Goal: Transaction & Acquisition: Register for event/course

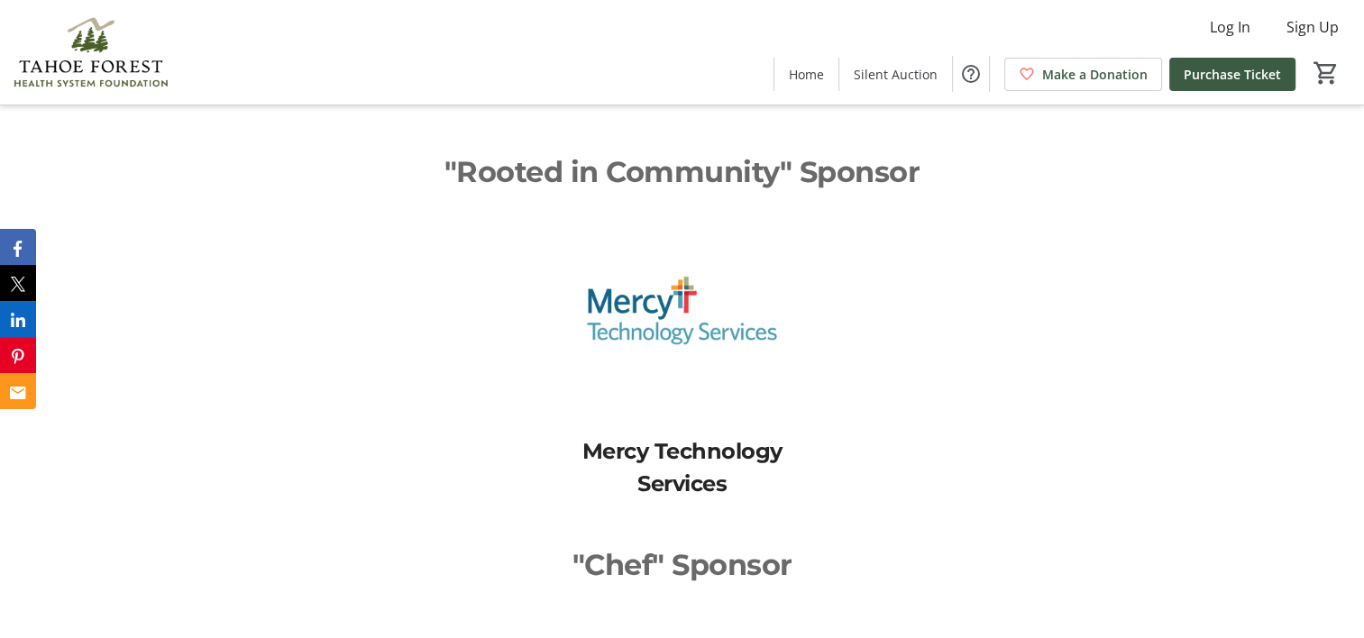
scroll to position [3869, 0]
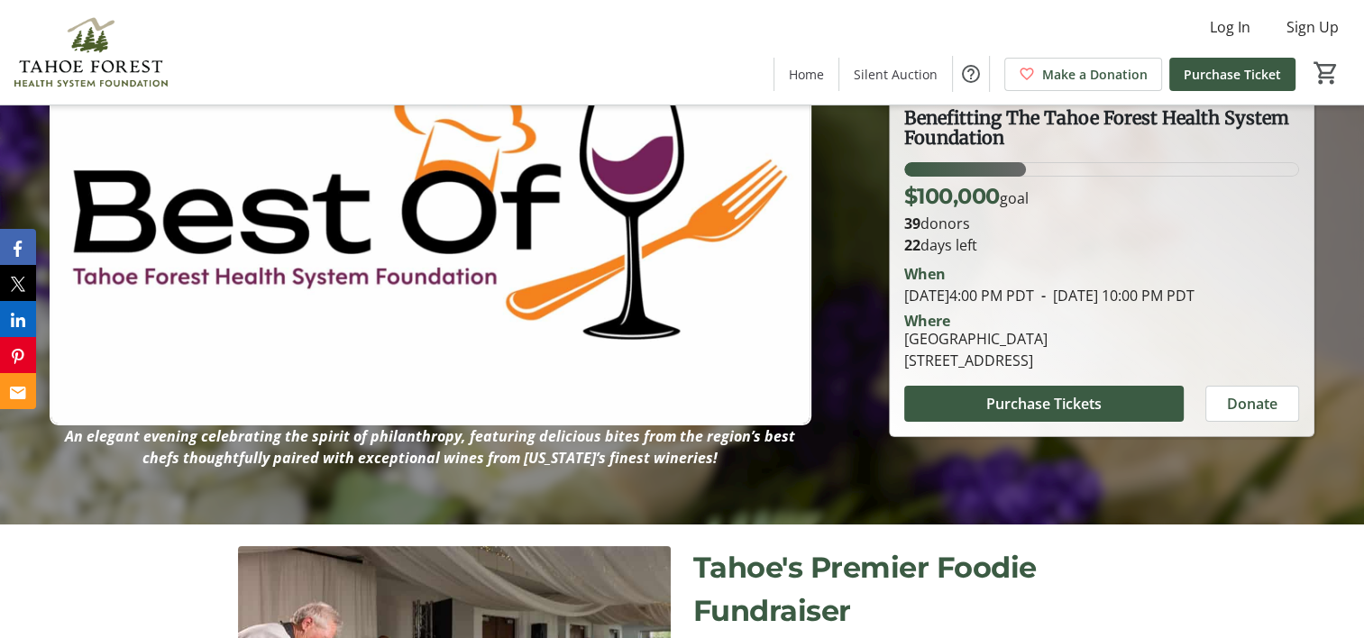
scroll to position [180, 0]
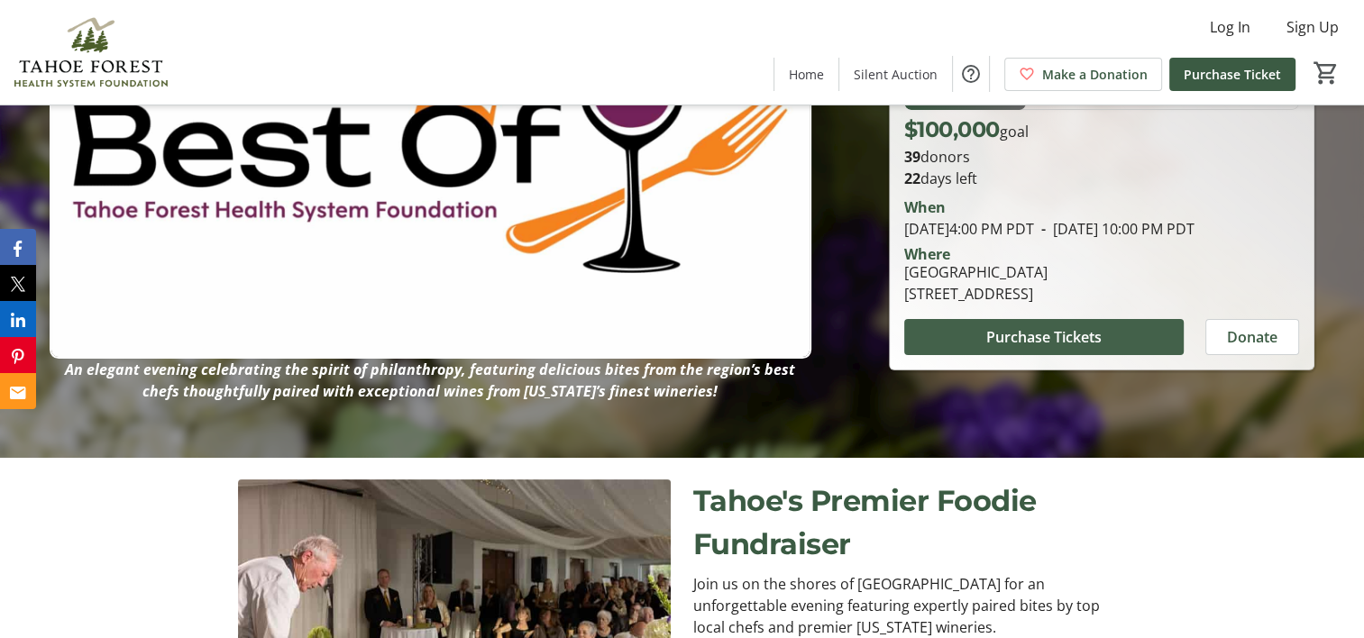
click at [1038, 335] on span at bounding box center [1044, 337] width 280 height 43
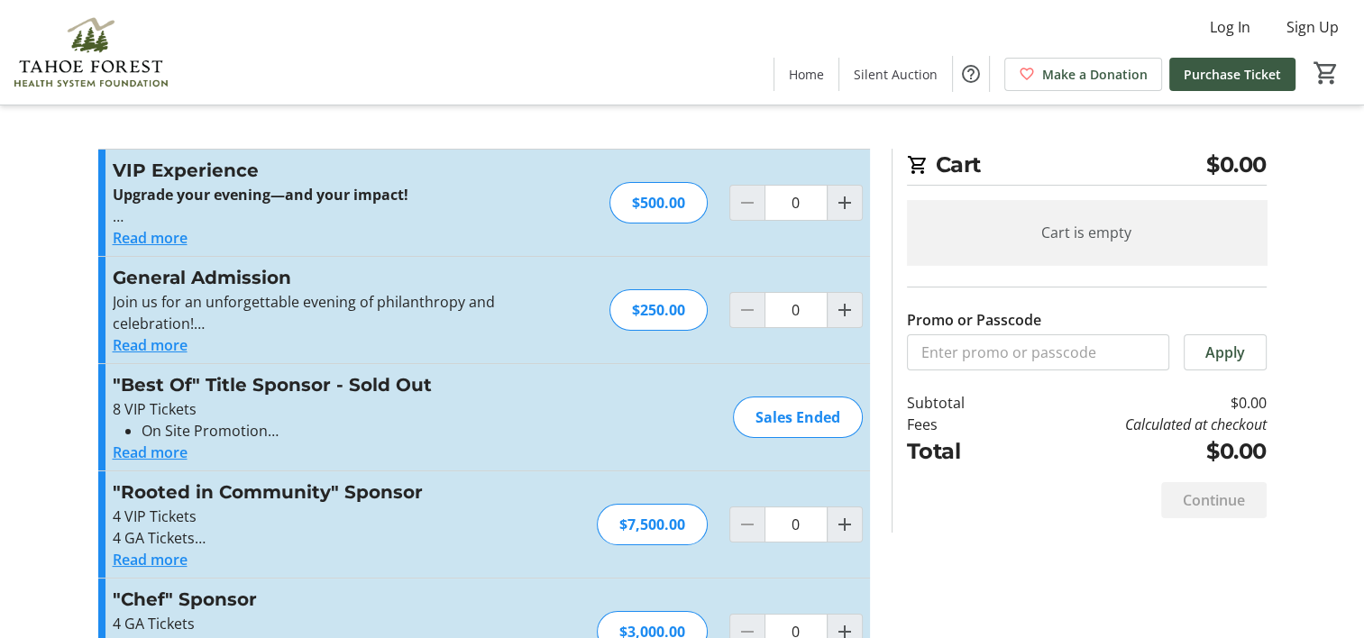
click at [150, 246] on button "Read more" at bounding box center [150, 238] width 75 height 22
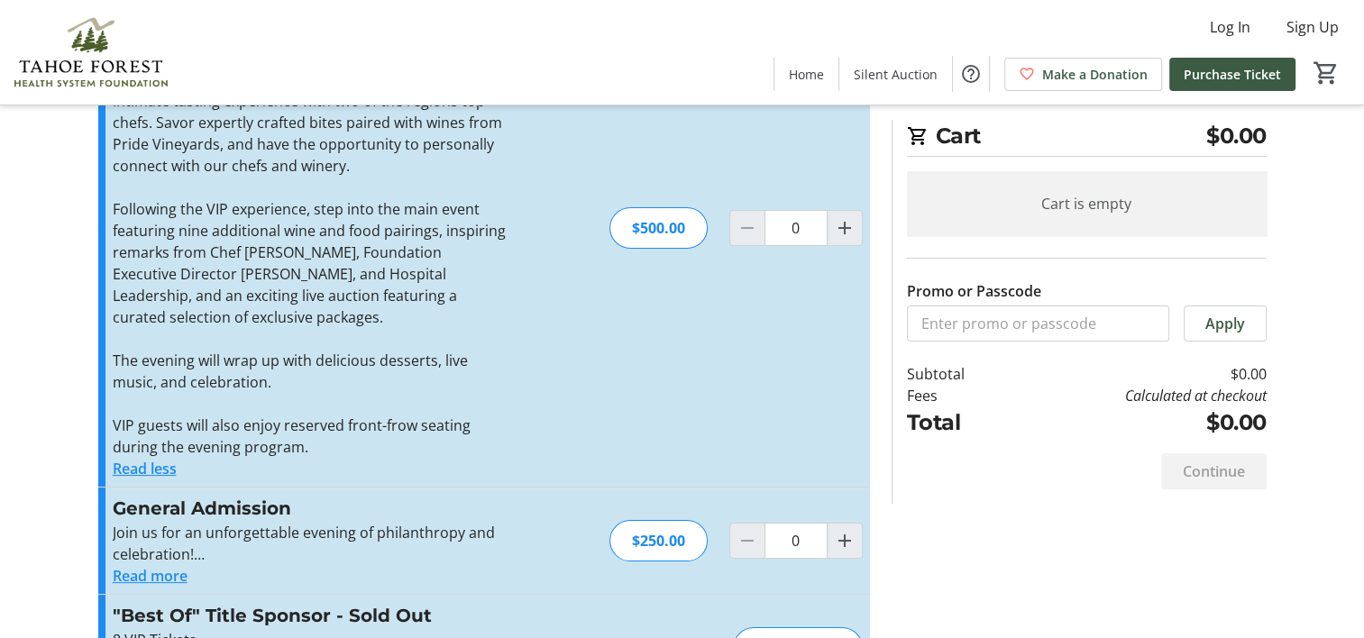
scroll to position [361, 0]
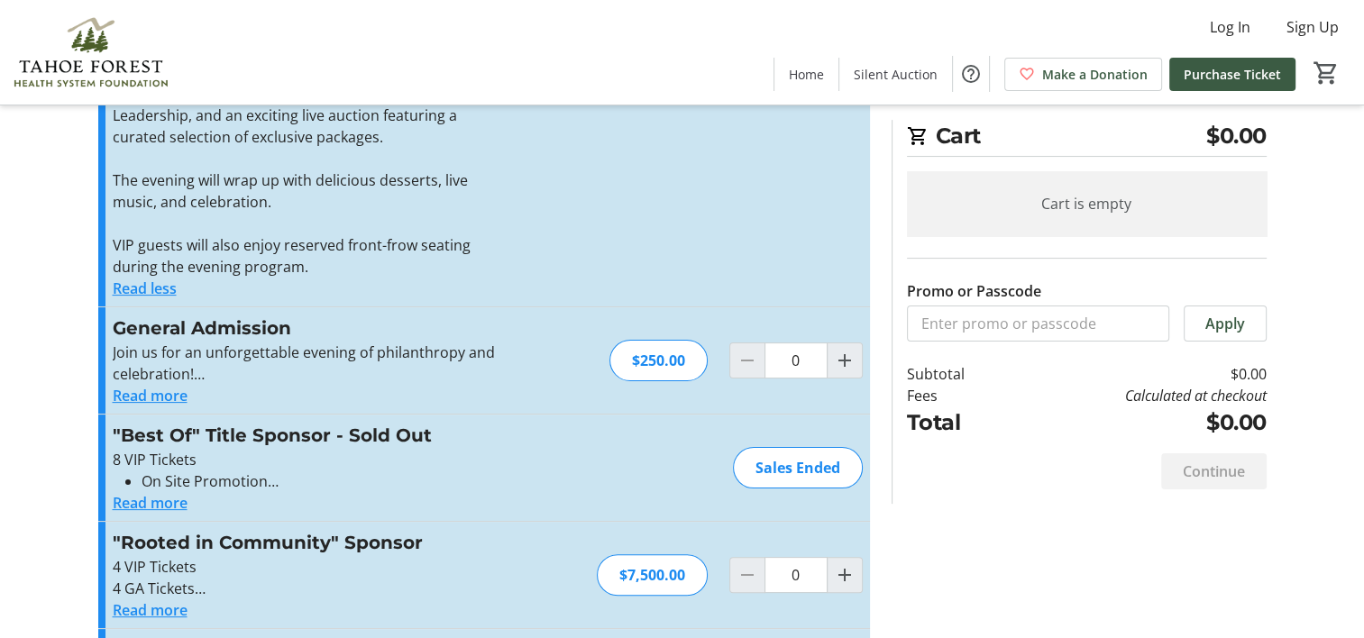
click at [174, 400] on button "Read more" at bounding box center [150, 396] width 75 height 22
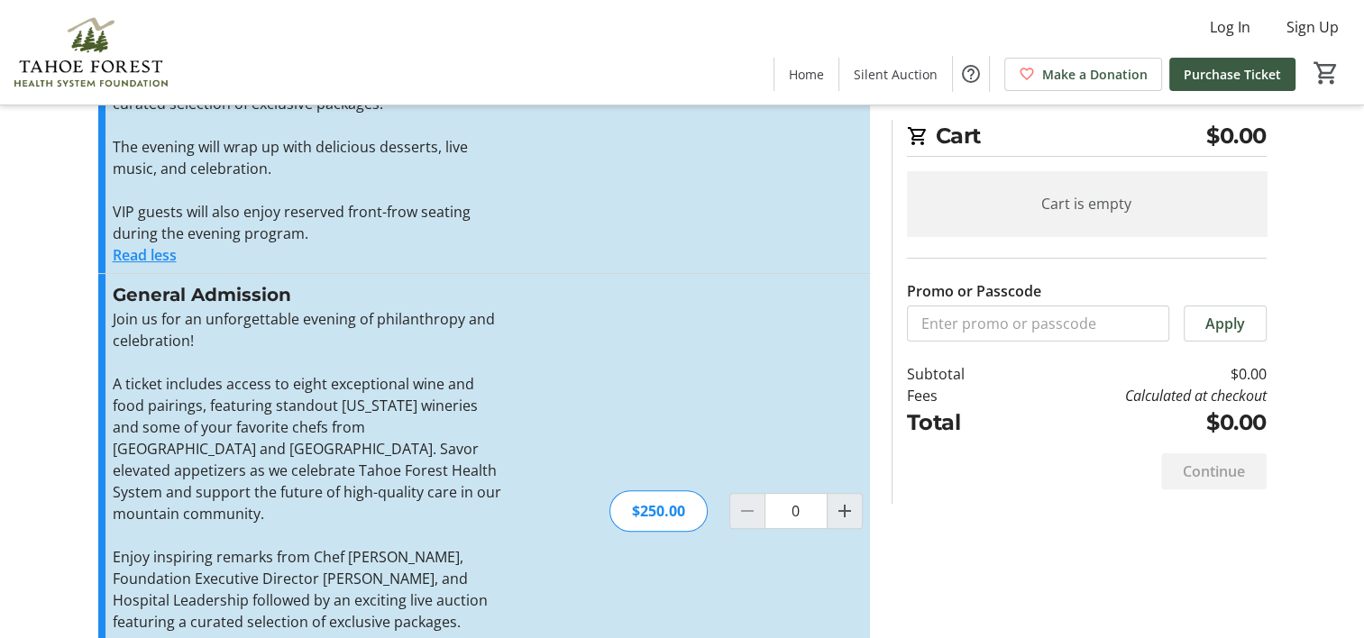
scroll to position [180, 0]
